Goal: Navigation & Orientation: Find specific page/section

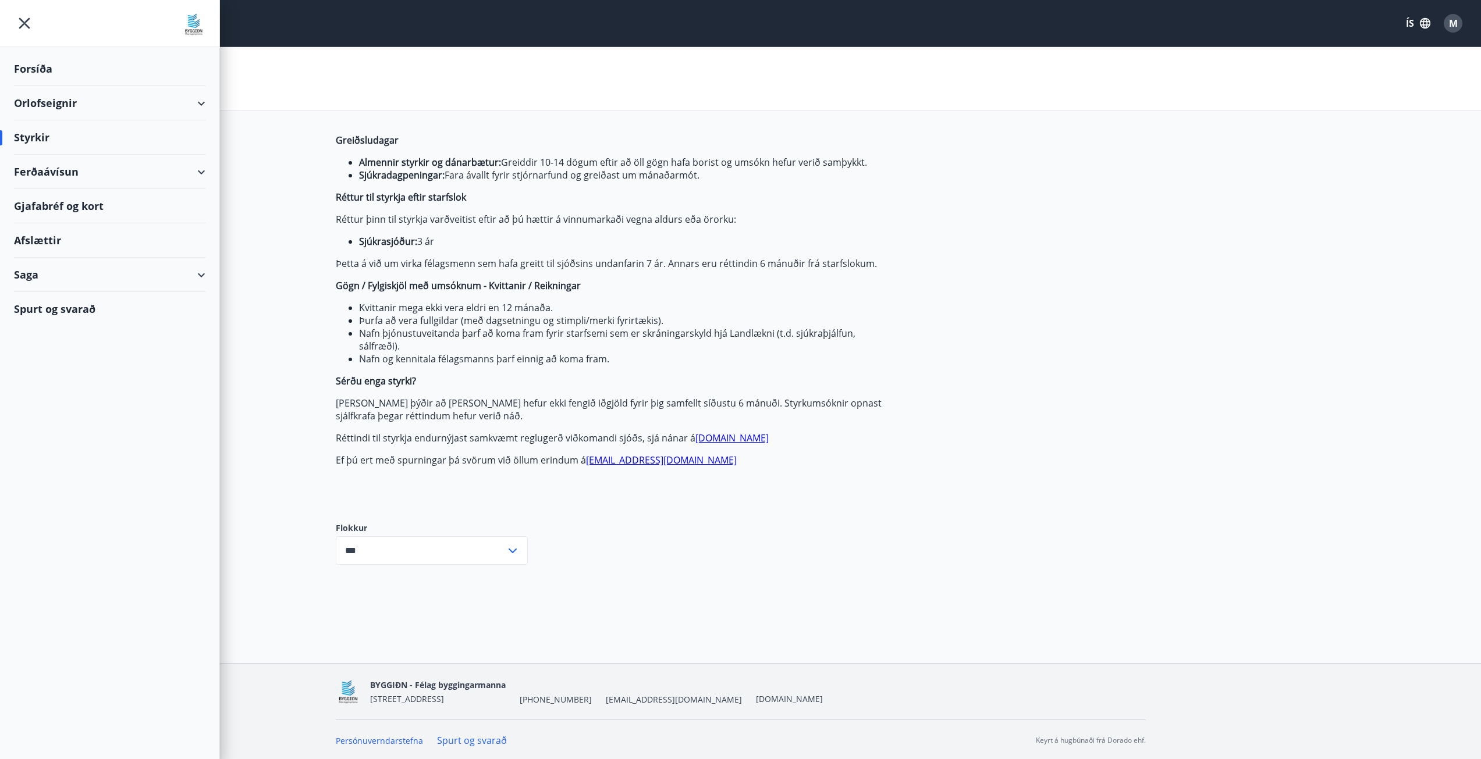
click at [45, 67] on div "Forsíða" at bounding box center [109, 69] width 191 height 34
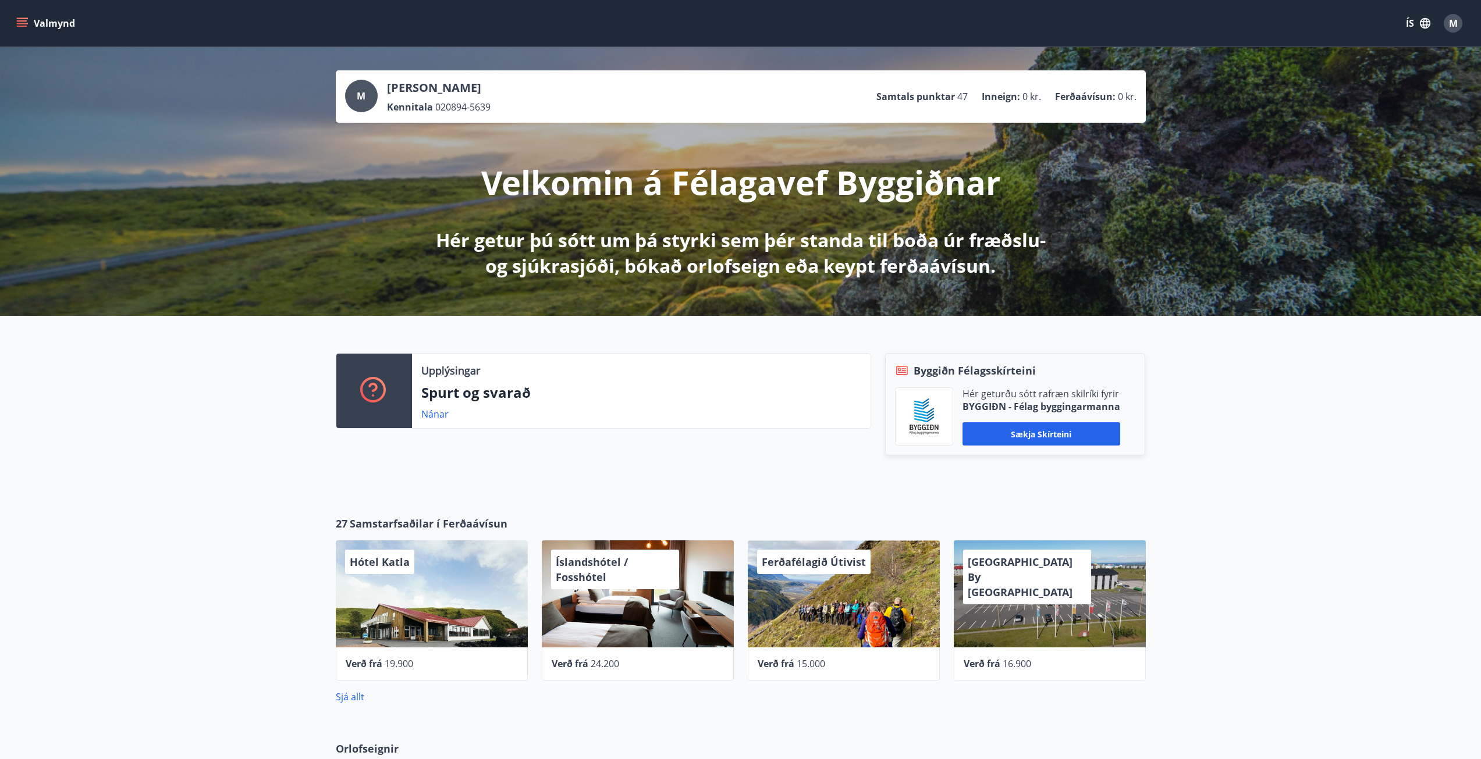
click at [17, 25] on icon "menu" at bounding box center [22, 23] width 12 height 12
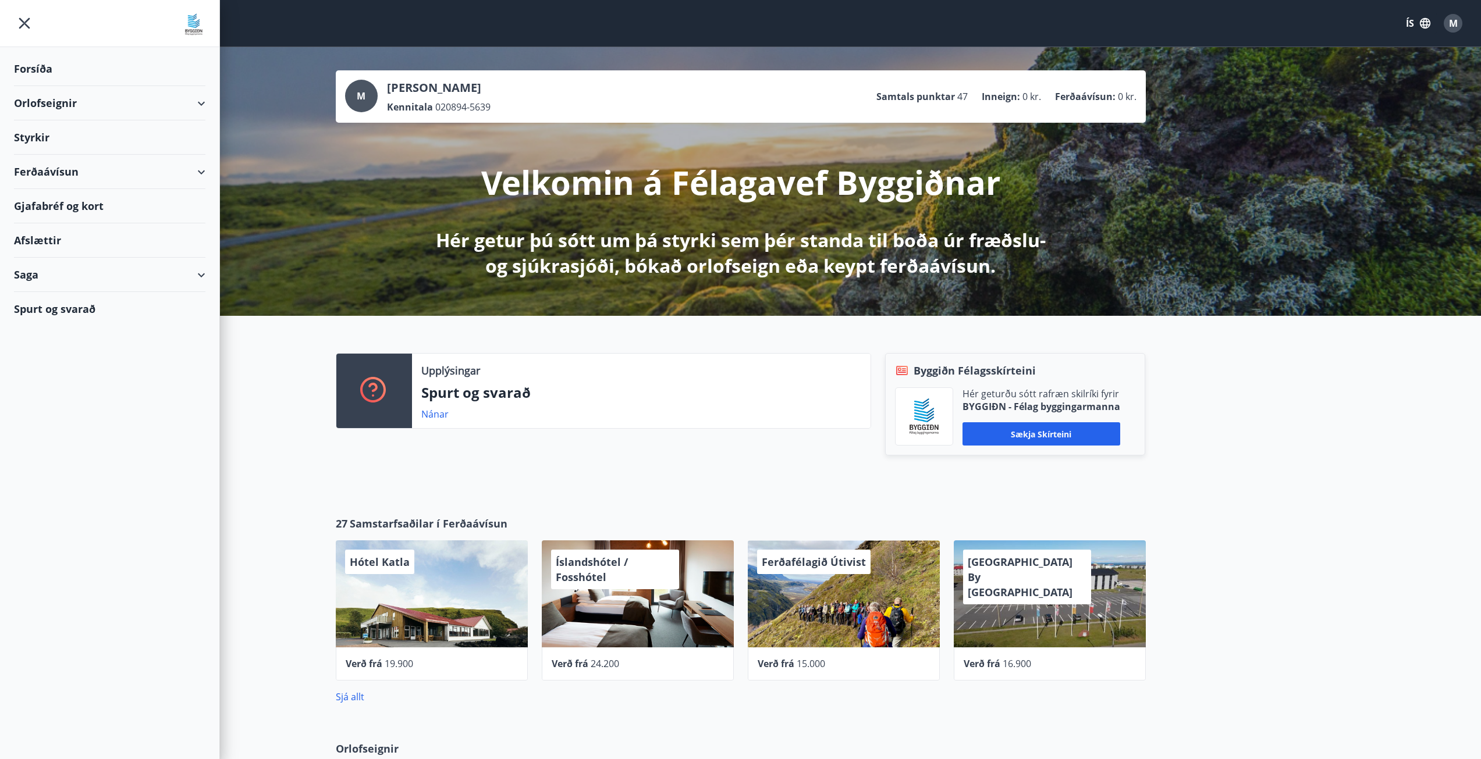
click at [21, 23] on icon "menu" at bounding box center [24, 23] width 21 height 21
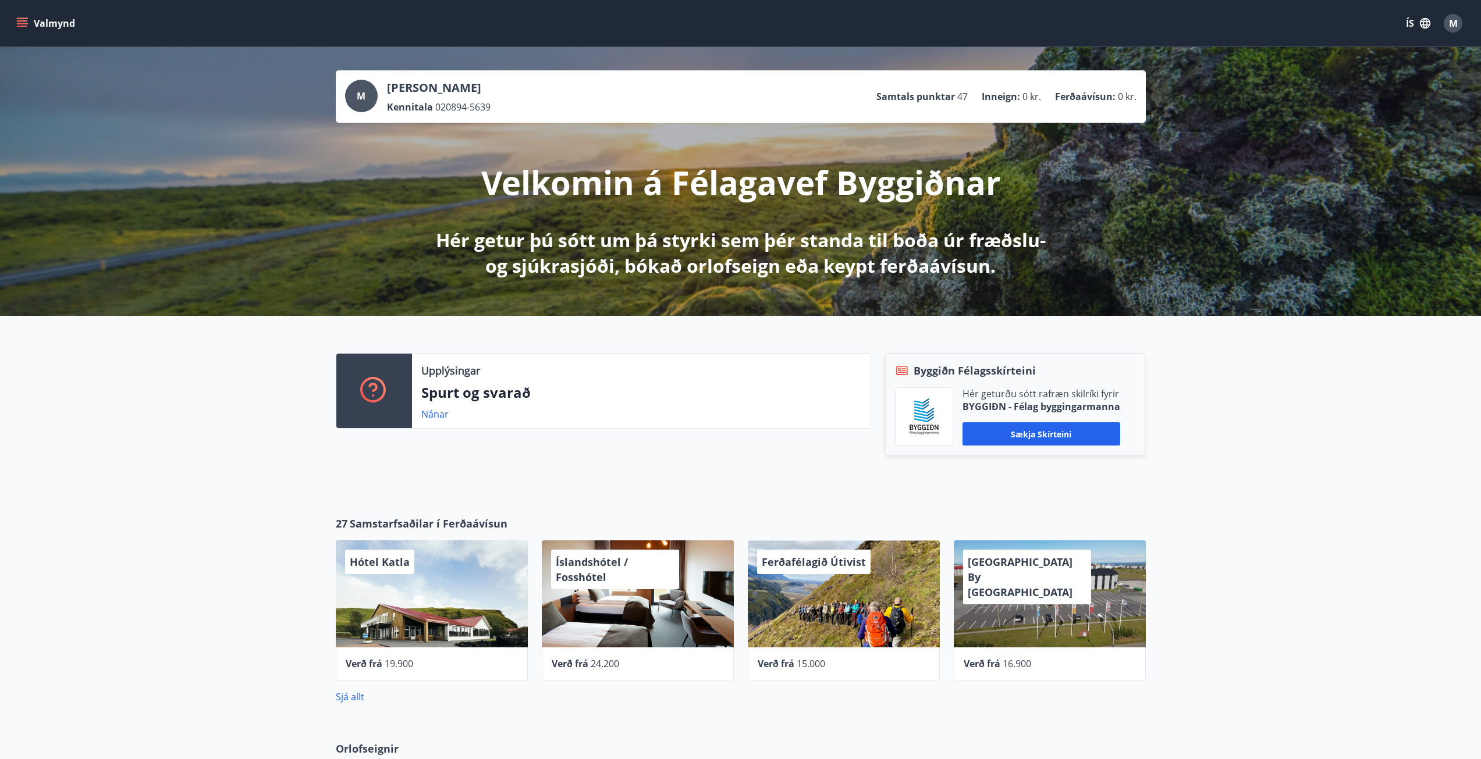
click at [21, 23] on icon "menu" at bounding box center [23, 23] width 13 height 1
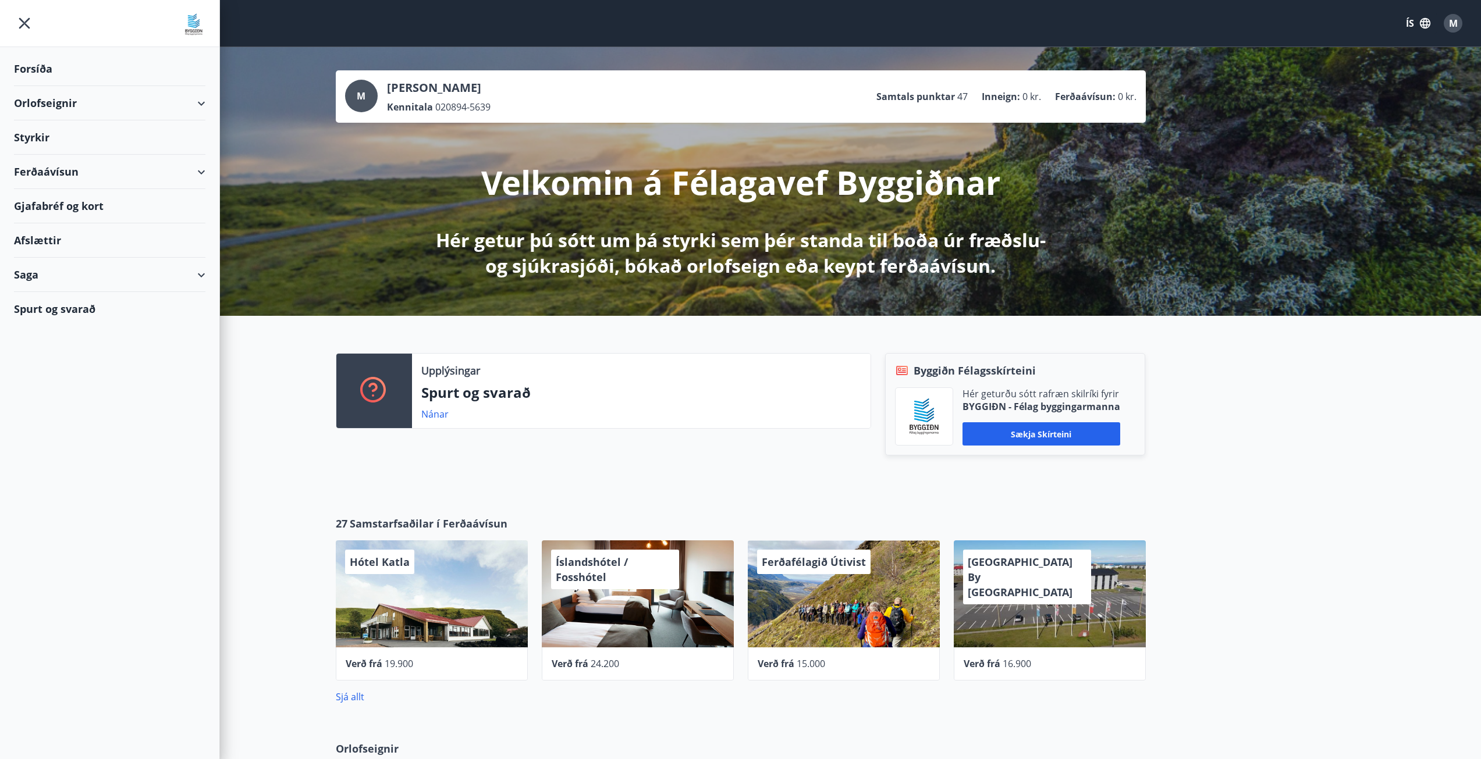
click at [52, 73] on div "Forsíða" at bounding box center [109, 69] width 191 height 34
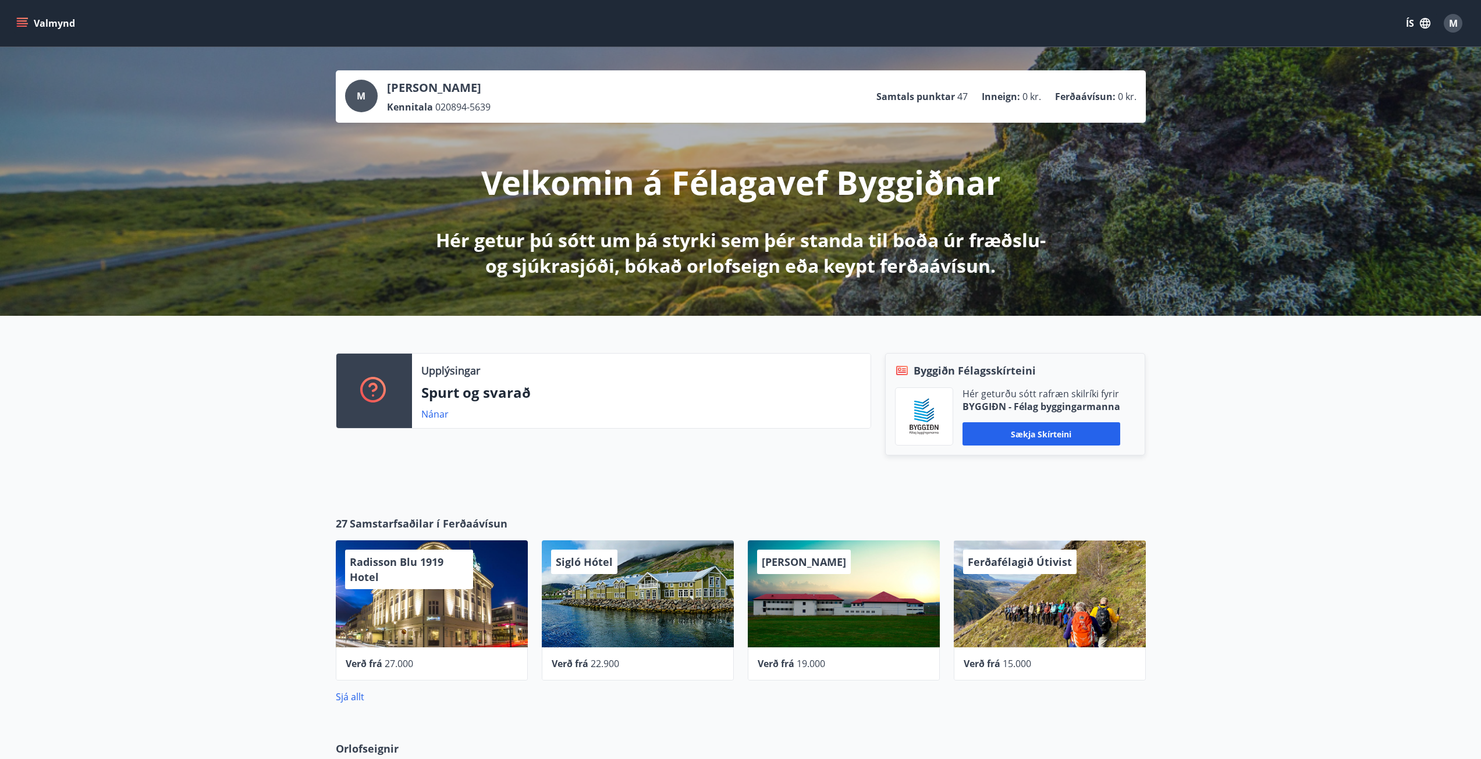
click at [26, 24] on icon "menu" at bounding box center [22, 23] width 12 height 12
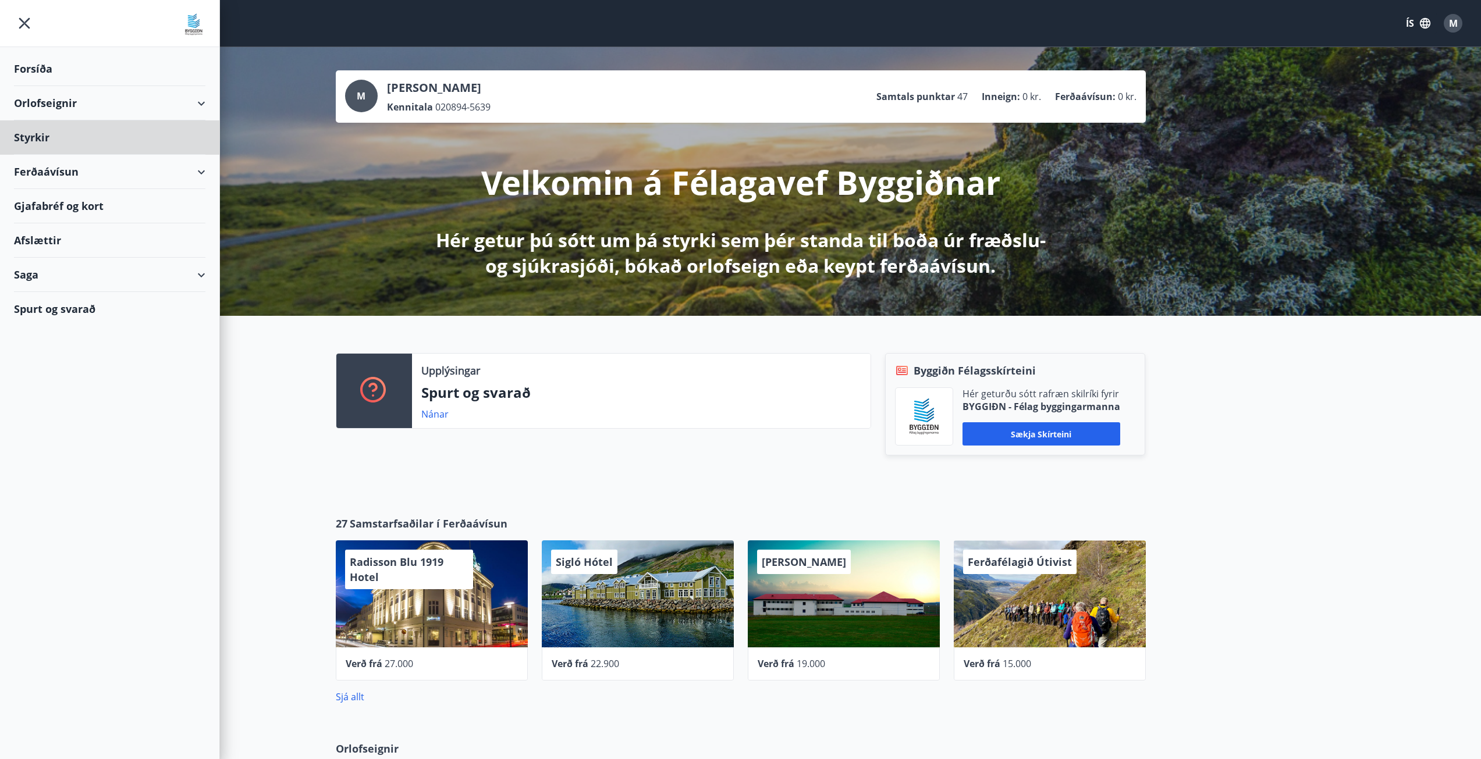
click at [38, 68] on div "Forsíða" at bounding box center [109, 69] width 191 height 34
